Goal: Task Accomplishment & Management: Manage account settings

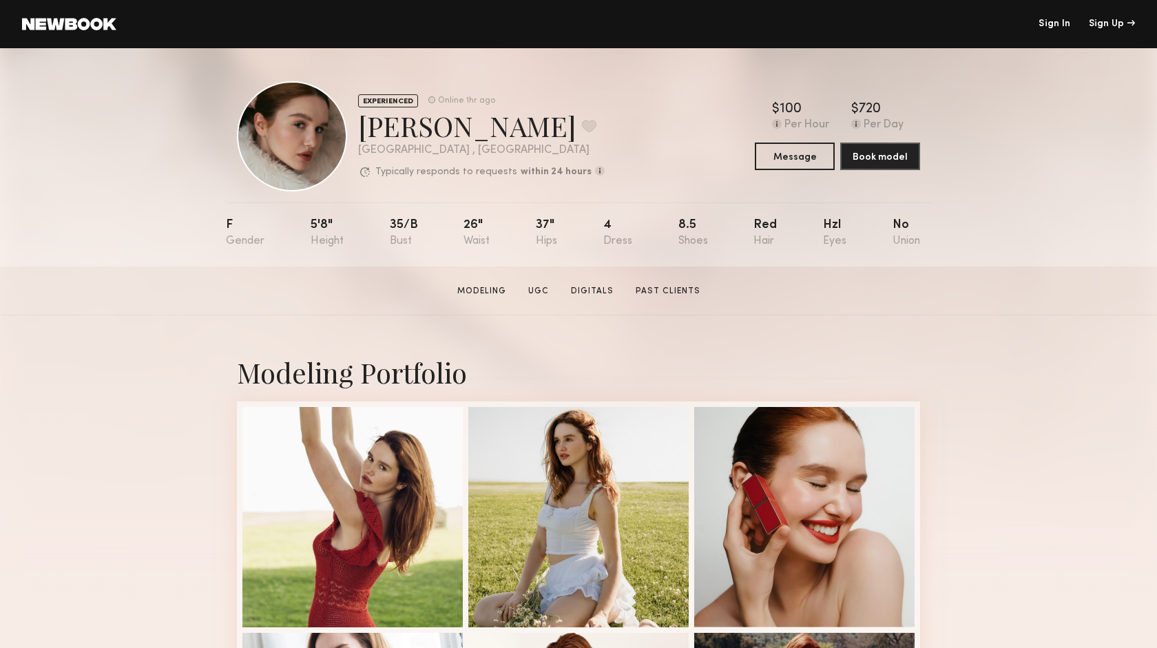
click at [92, 21] on link at bounding box center [69, 24] width 94 height 12
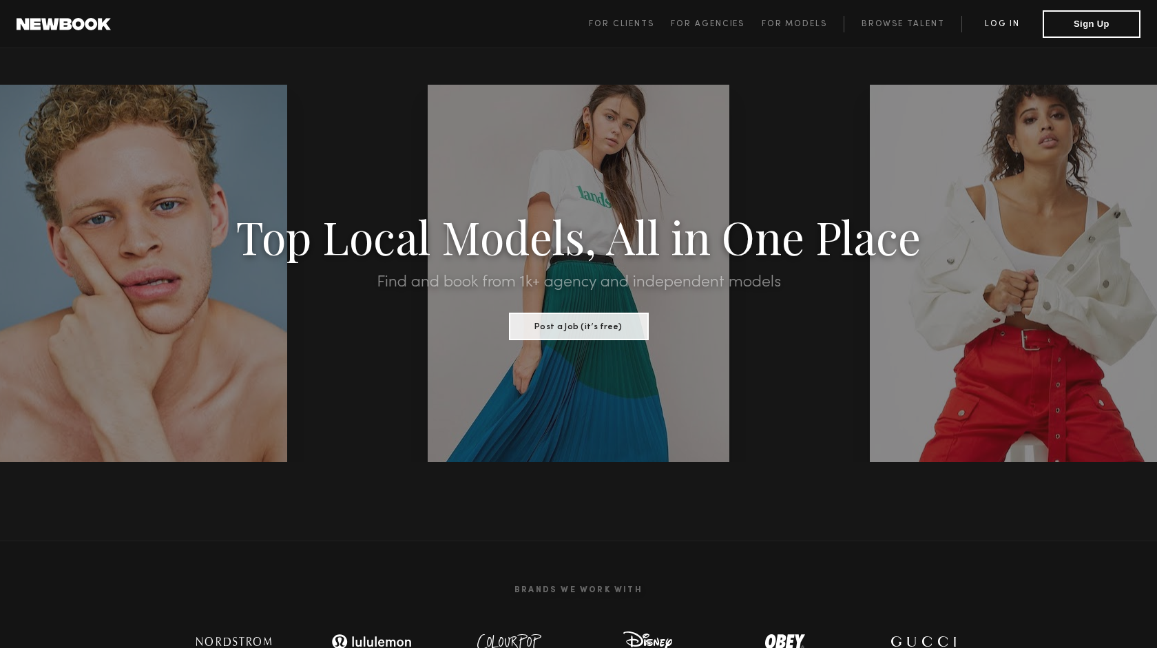
click at [992, 21] on link "Log in" at bounding box center [1001, 24] width 81 height 17
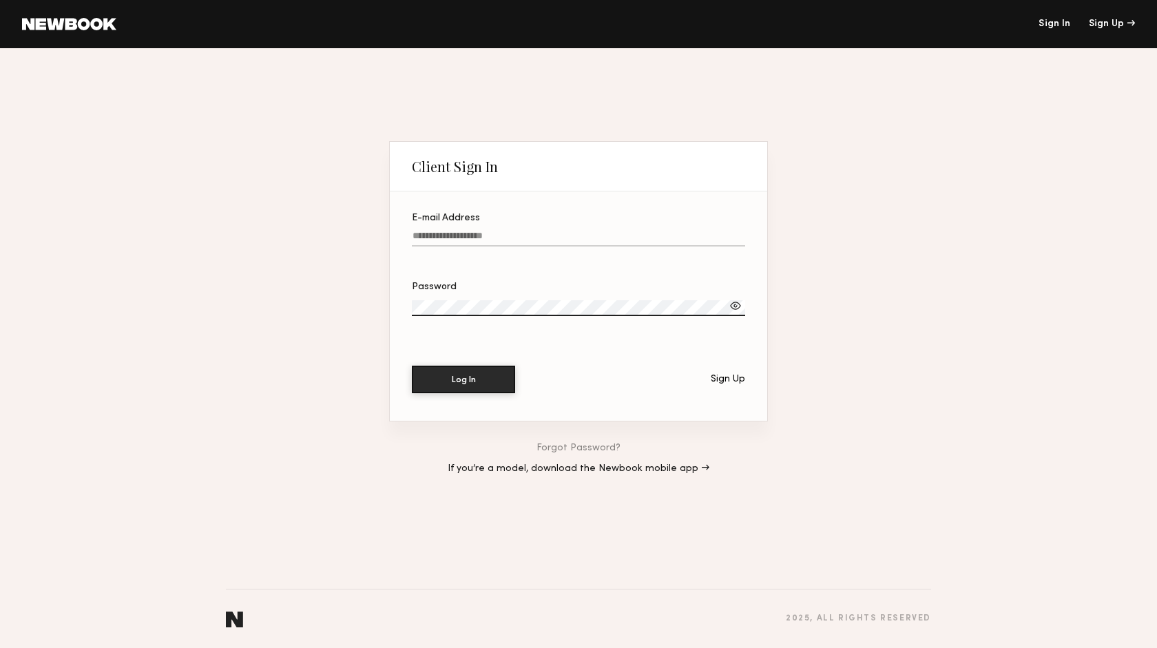
click at [520, 238] on input "E-mail Address" at bounding box center [578, 239] width 333 height 16
click at [412, 366] on button "Log In" at bounding box center [463, 380] width 103 height 28
type input "**********"
click at [490, 377] on button "Log In" at bounding box center [463, 379] width 103 height 28
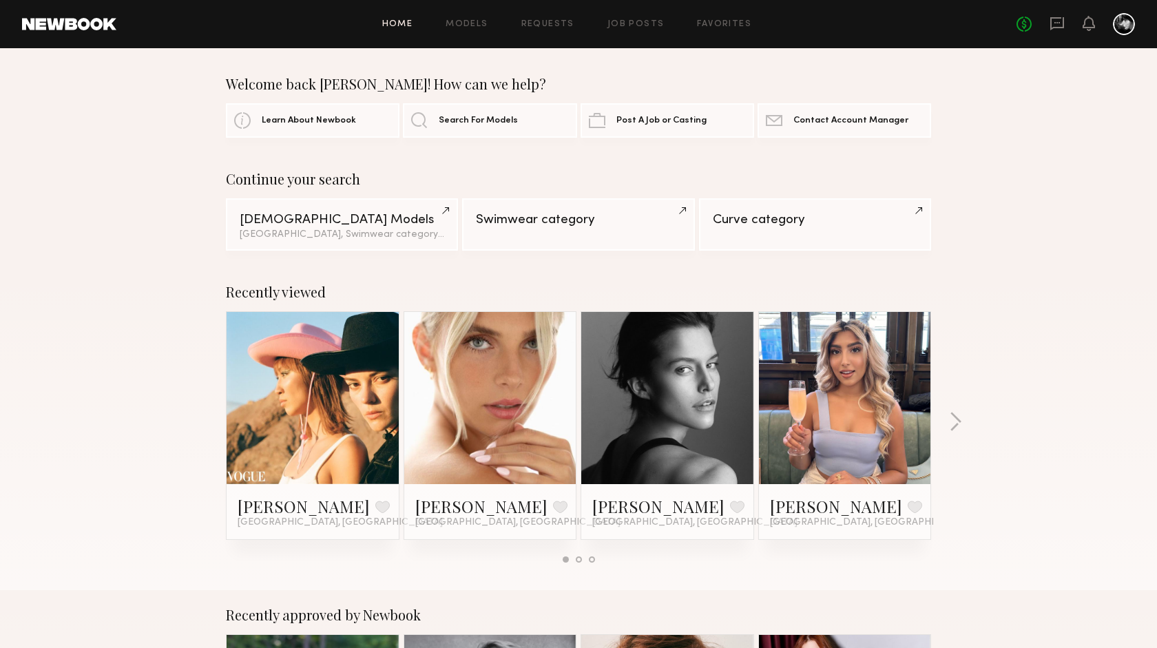
click at [1128, 24] on div at bounding box center [1123, 24] width 22 height 22
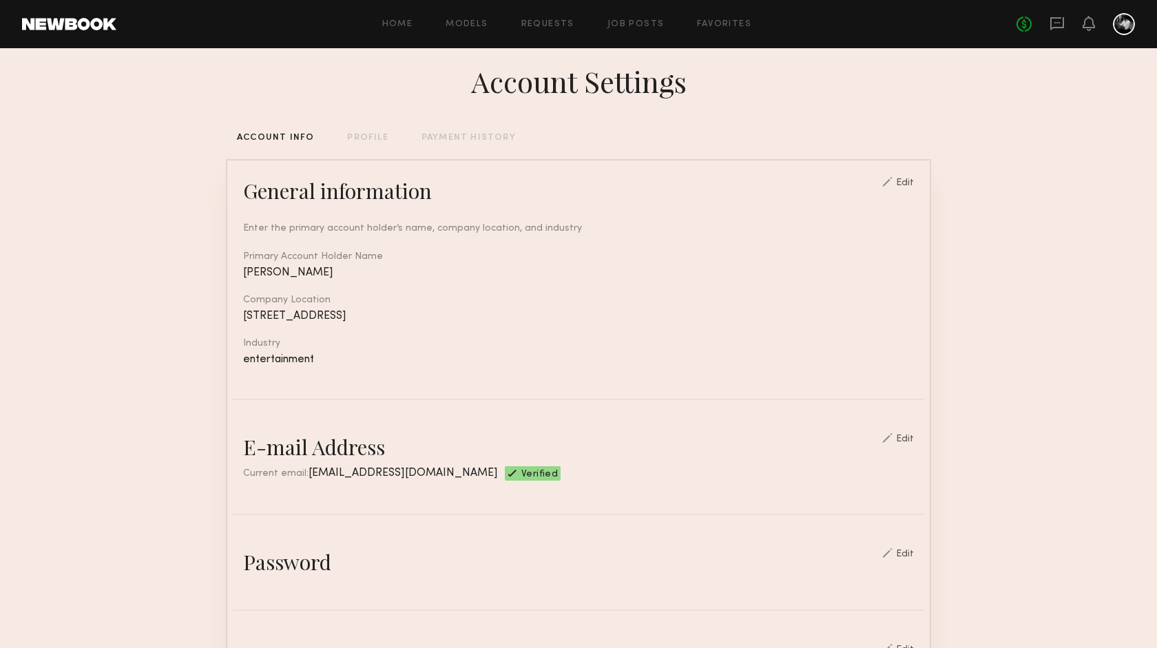
scroll to position [20, 0]
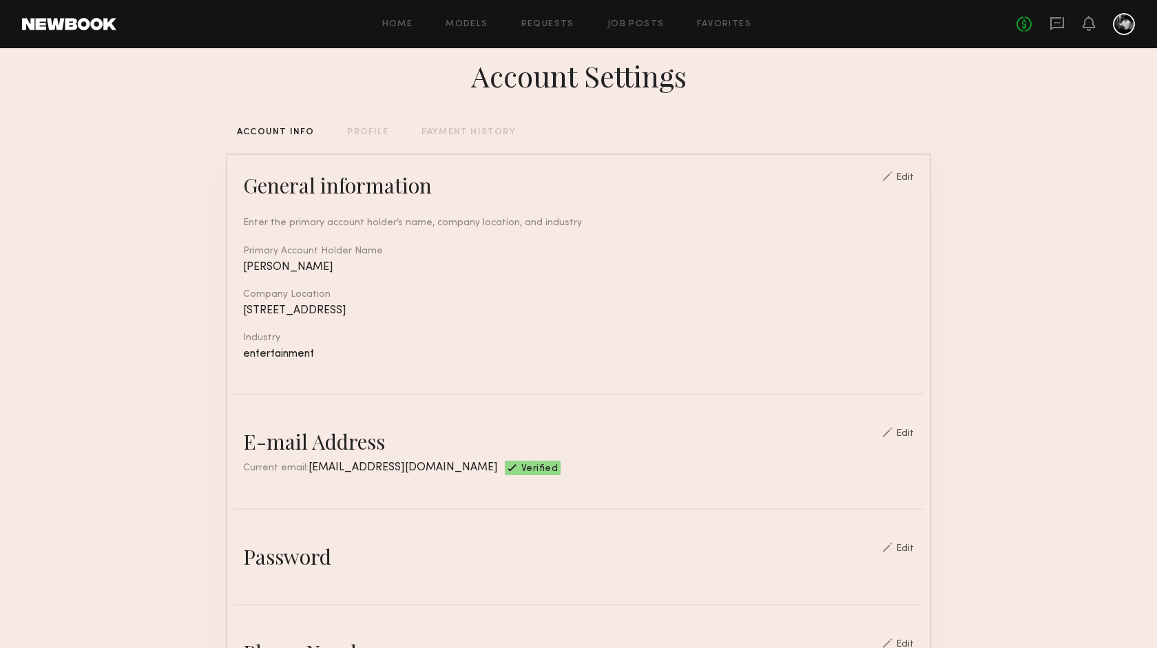
click at [378, 131] on div "PROFILE" at bounding box center [367, 132] width 41 height 9
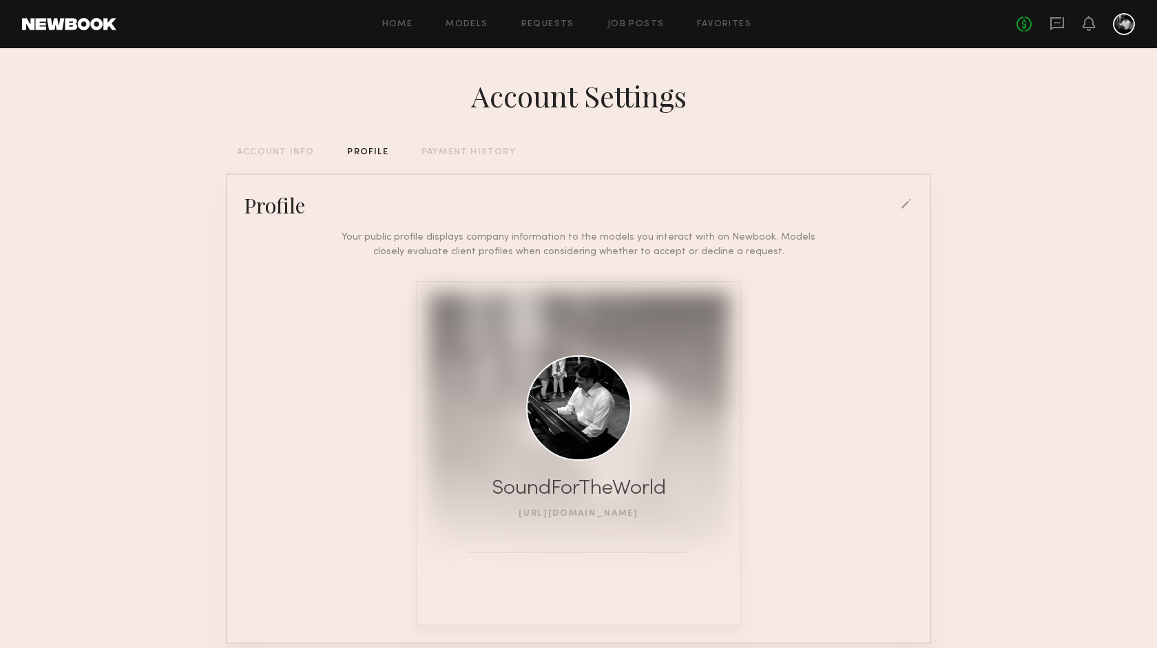
click at [567, 518] on link "[URL][DOMAIN_NAME]" at bounding box center [578, 513] width 120 height 8
click at [443, 150] on div "PAYMENT HISTORY" at bounding box center [468, 152] width 94 height 9
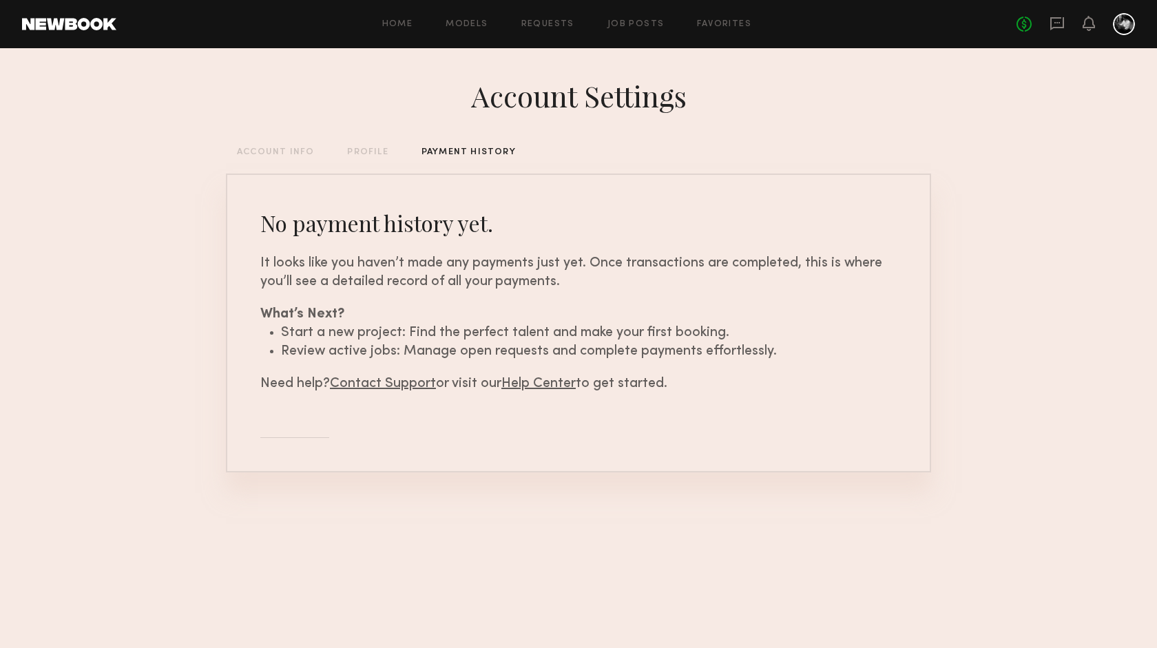
click at [374, 150] on div "PROFILE" at bounding box center [367, 152] width 41 height 9
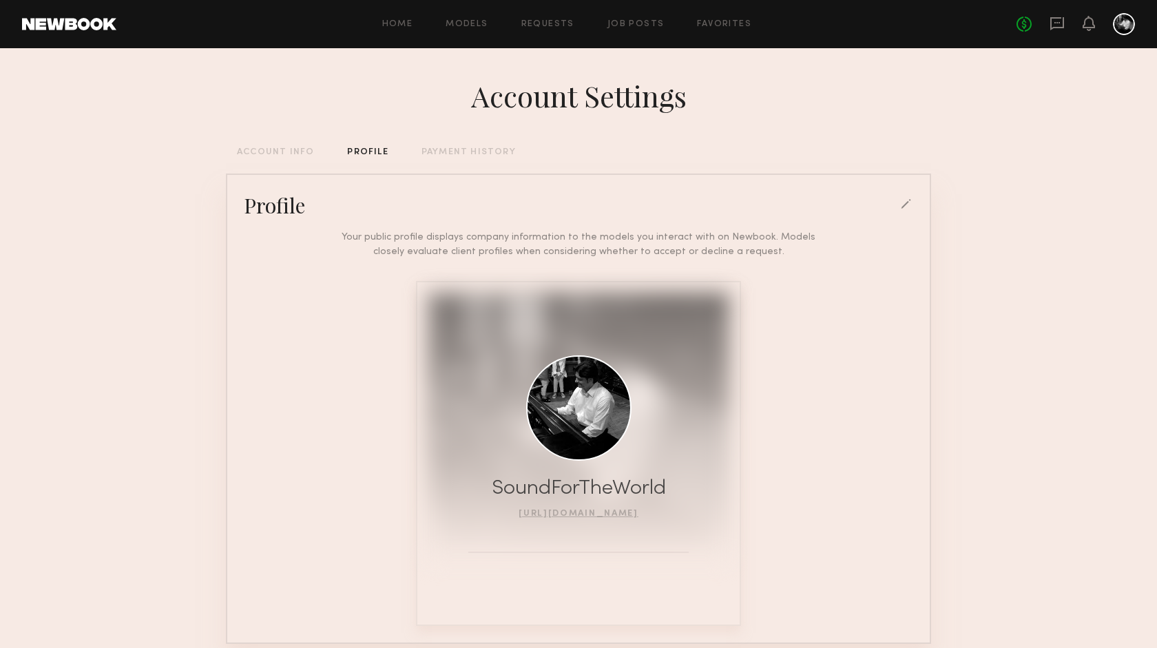
click at [302, 149] on div "ACCOUNT INFO" at bounding box center [275, 152] width 77 height 9
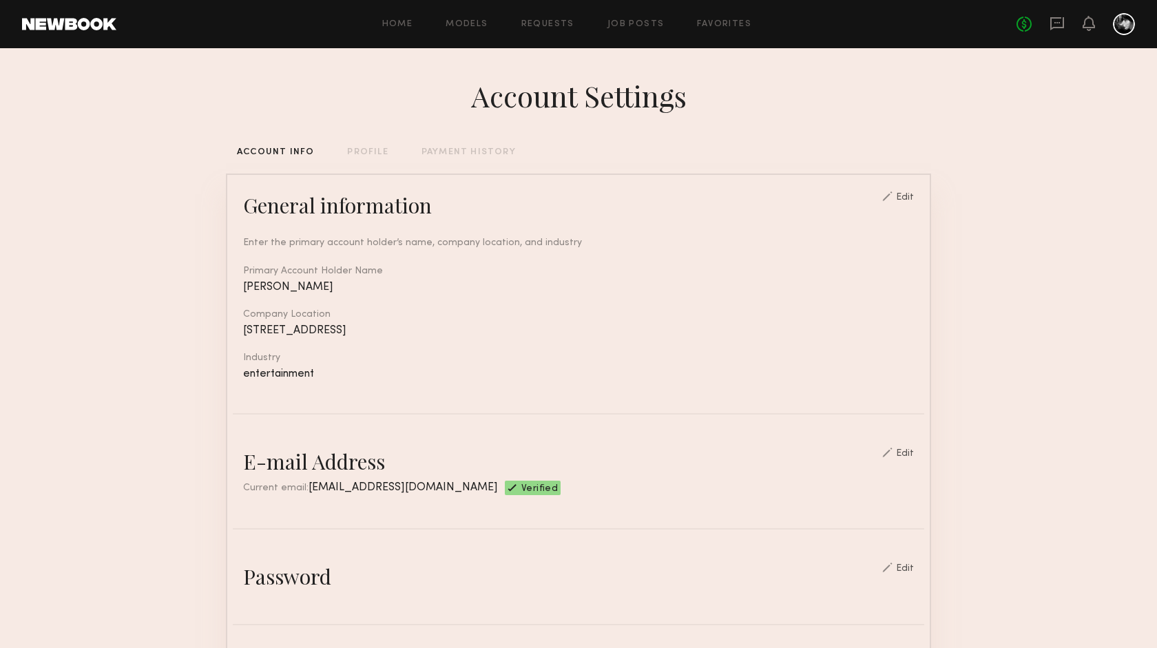
click at [521, 494] on span "Verified" at bounding box center [539, 489] width 36 height 11
click at [1130, 17] on div at bounding box center [1123, 24] width 22 height 22
click at [1129, 19] on div at bounding box center [1123, 24] width 22 height 22
click at [1120, 22] on div at bounding box center [1123, 24] width 22 height 22
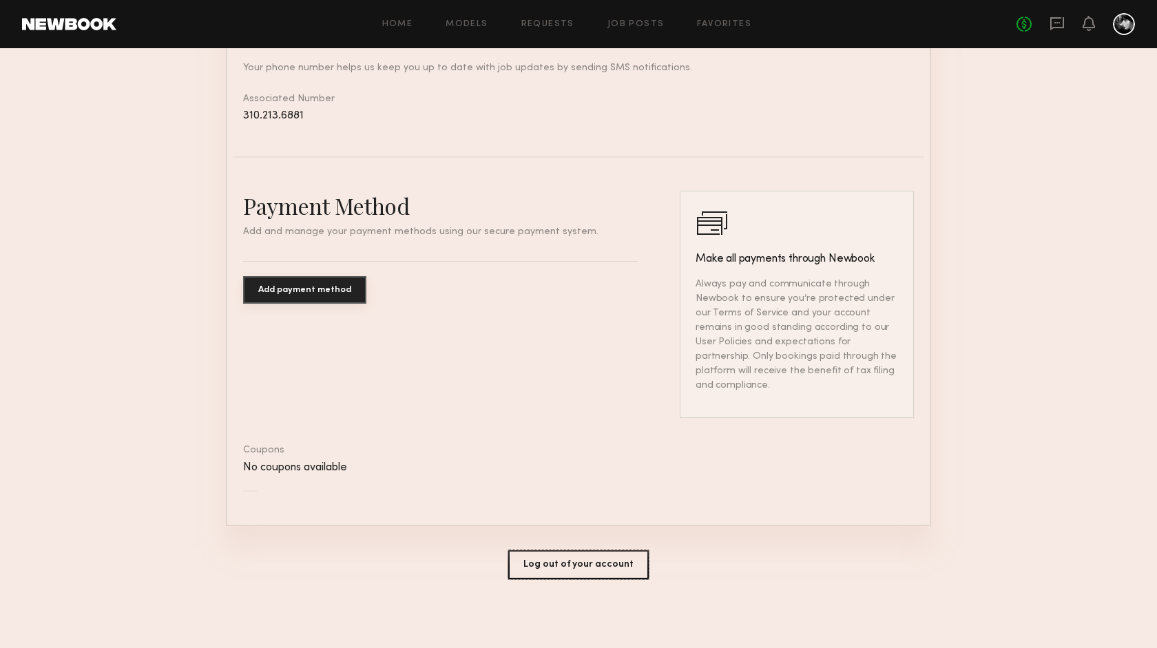
click at [570, 567] on button "Log out of your account" at bounding box center [578, 564] width 140 height 29
